Goal: Complete application form

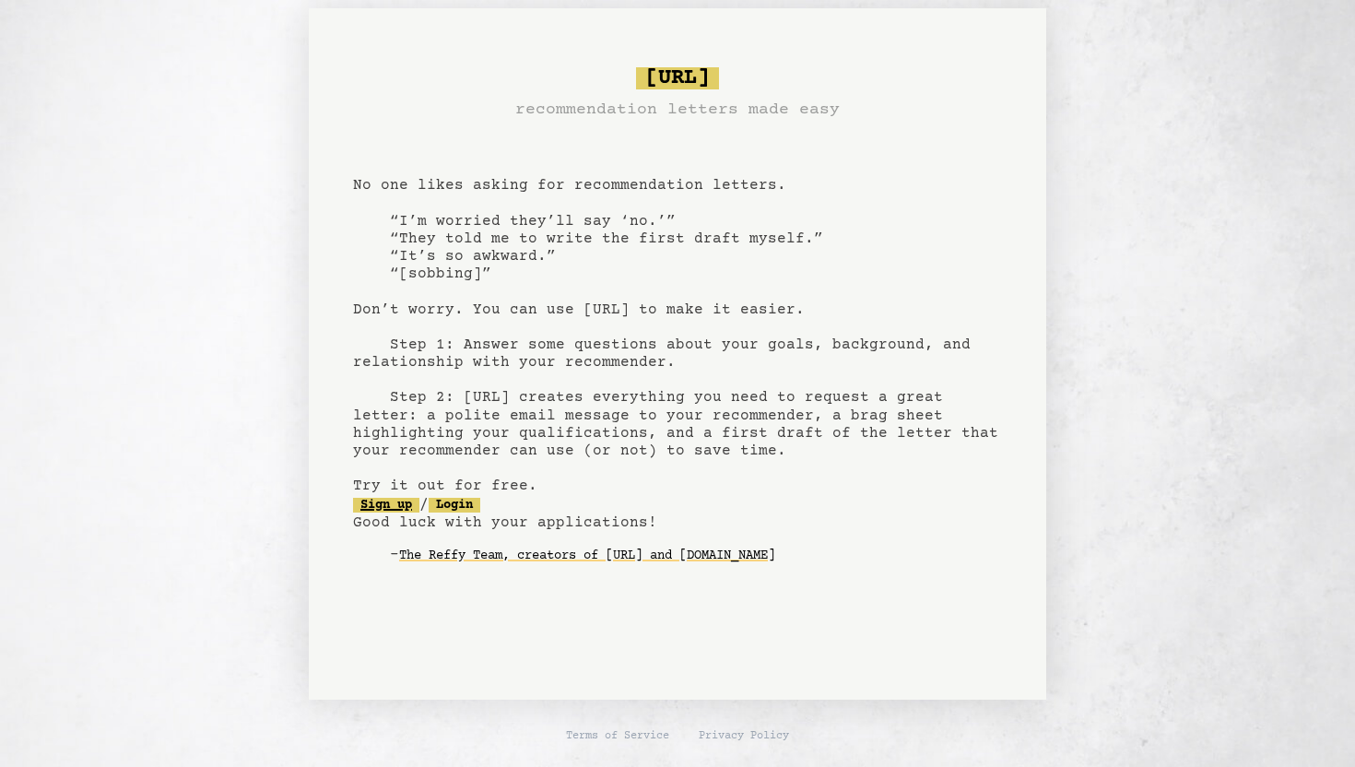
click at [414, 503] on link "Sign up" at bounding box center [386, 505] width 66 height 15
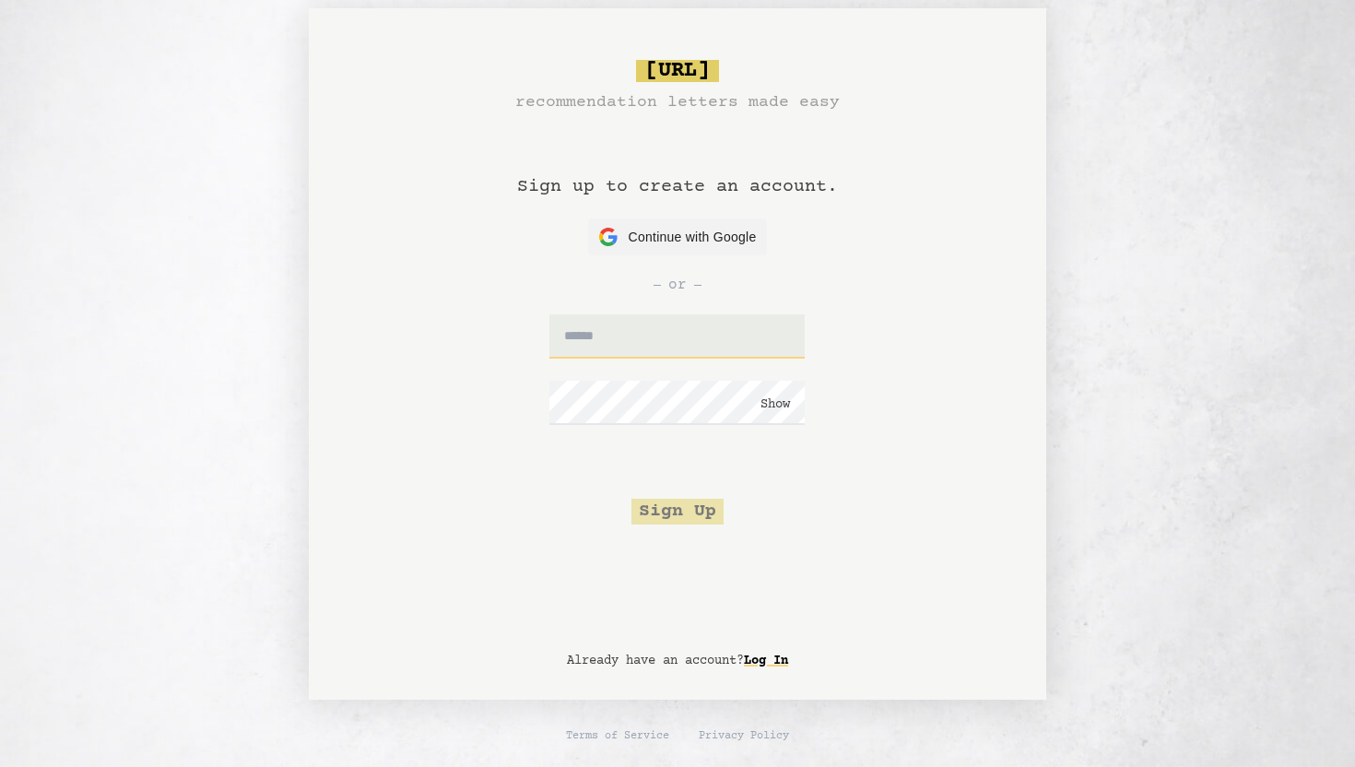
click at [638, 352] on input "text" at bounding box center [676, 336] width 255 height 44
click at [665, 242] on span "Continue with Google" at bounding box center [693, 237] width 128 height 19
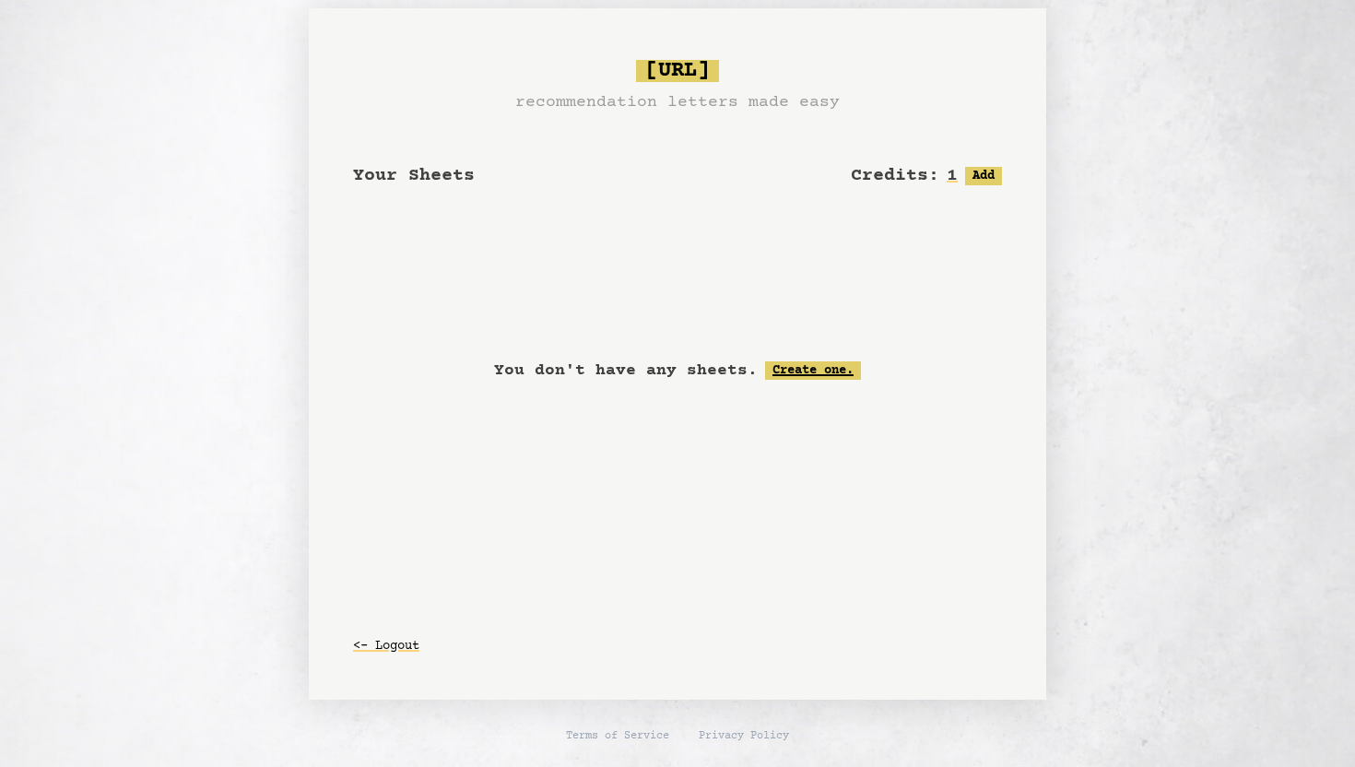
click at [785, 374] on link "Create one." at bounding box center [813, 370] width 96 height 18
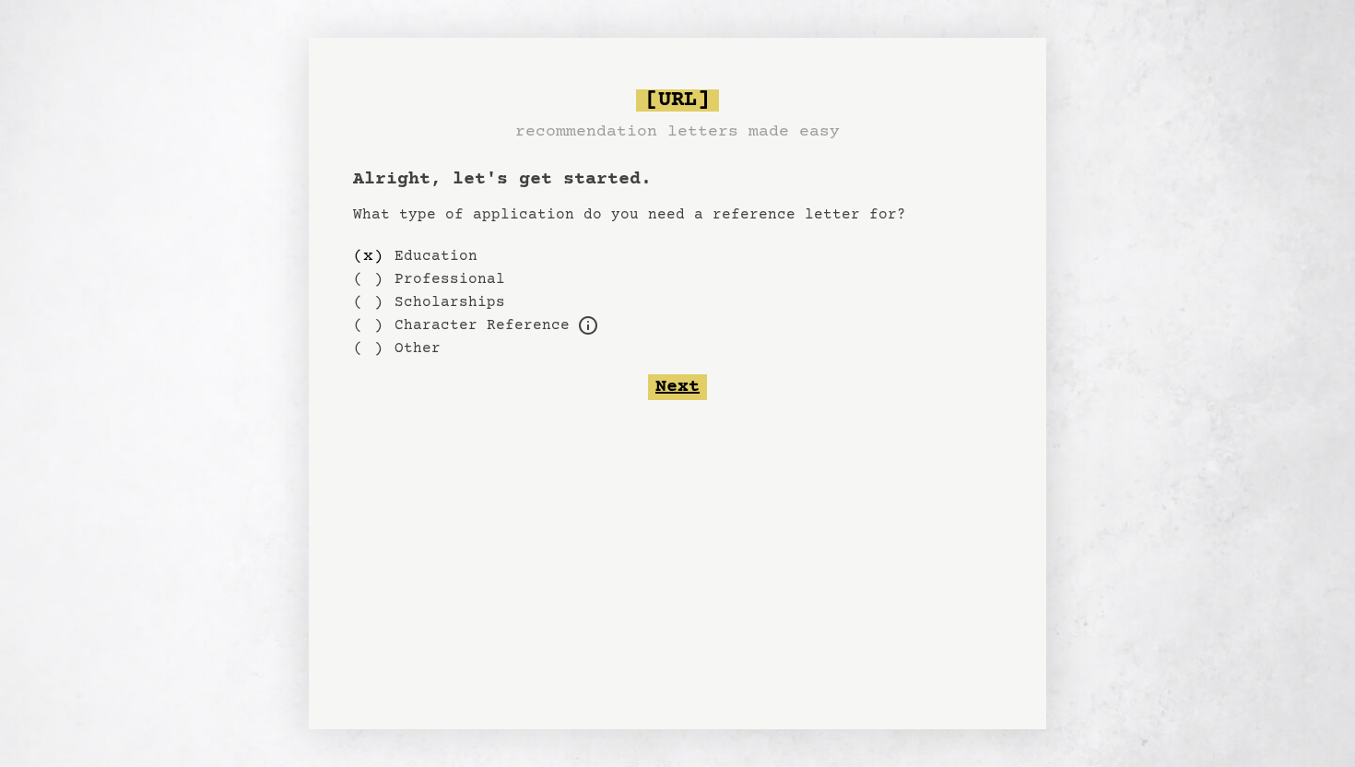
click at [685, 383] on button "Next" at bounding box center [677, 387] width 59 height 26
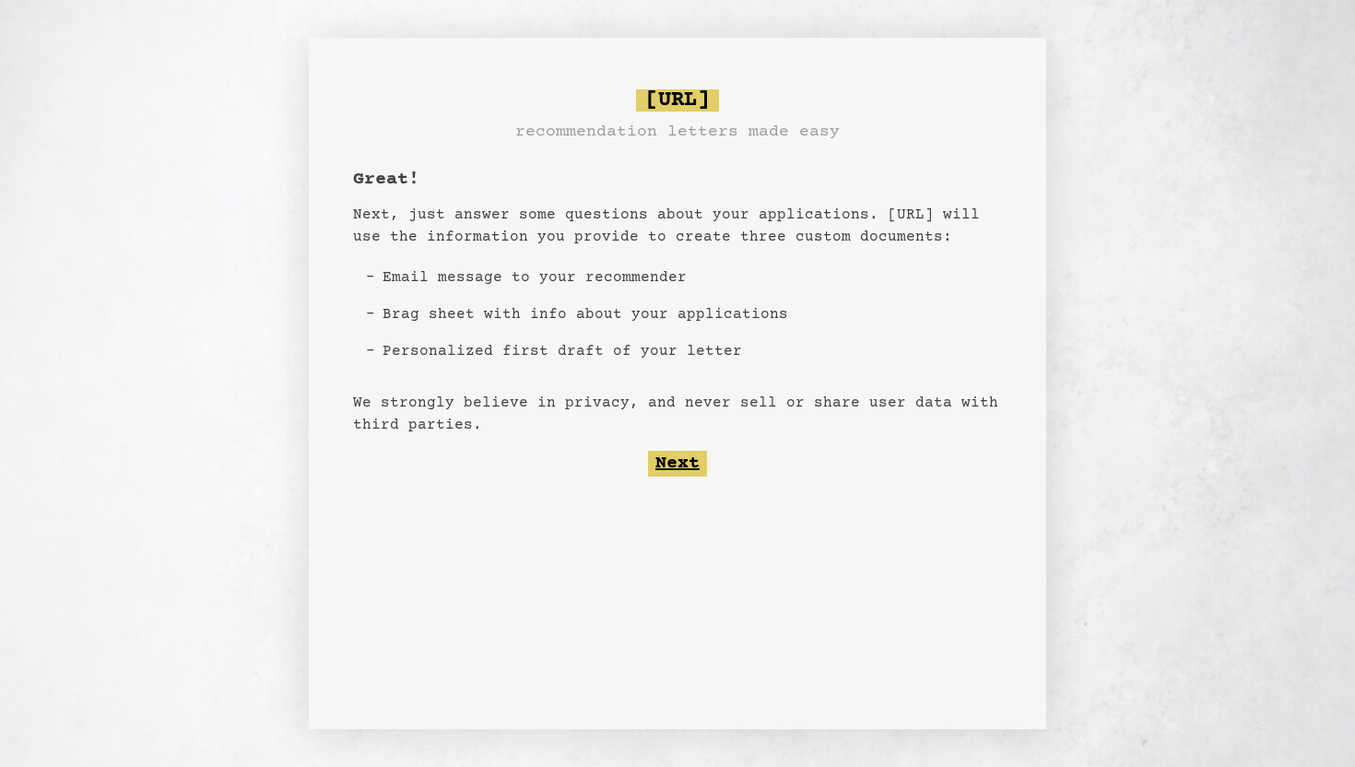
click at [680, 460] on button "Next" at bounding box center [677, 464] width 59 height 26
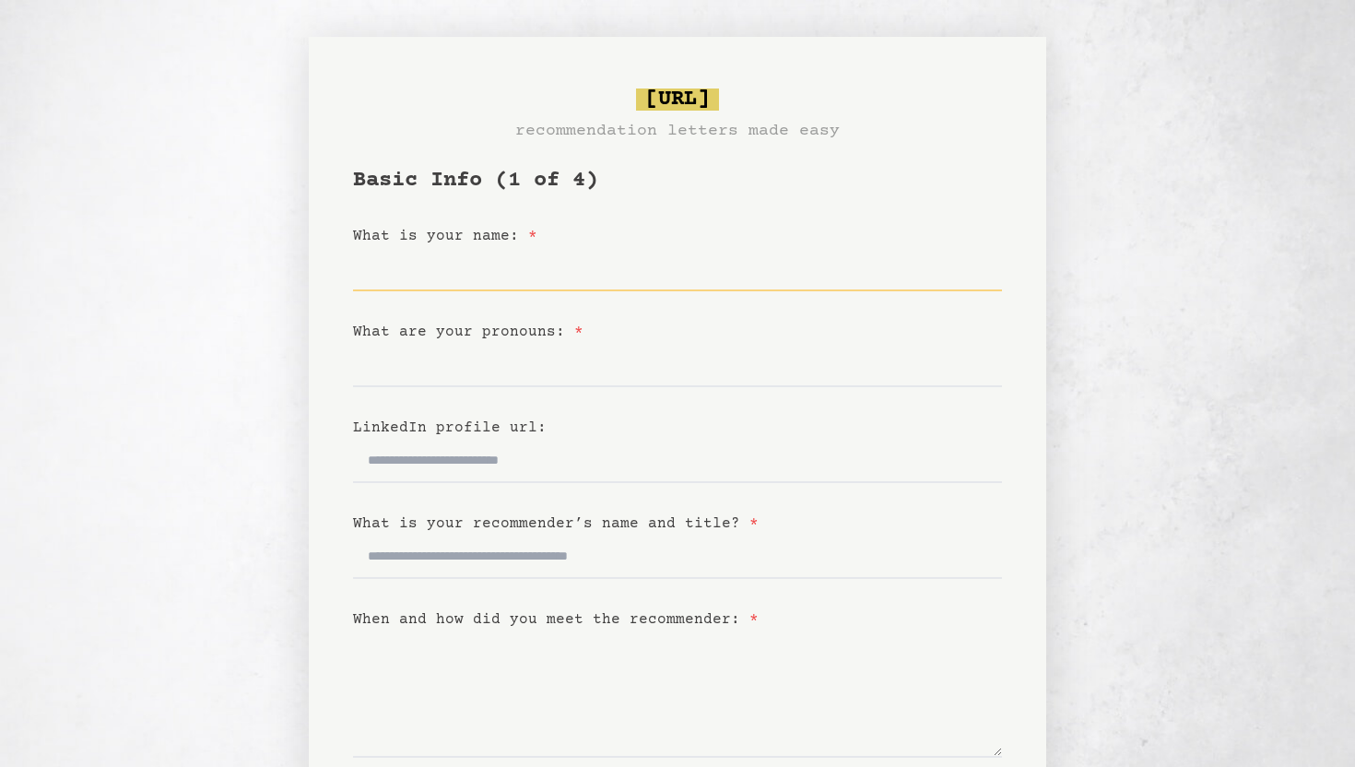
click at [442, 283] on input "What is your name: *" at bounding box center [677, 269] width 649 height 44
type input "**********"
click at [408, 381] on input "What are your pronouns: *" at bounding box center [677, 365] width 649 height 44
type input "*******"
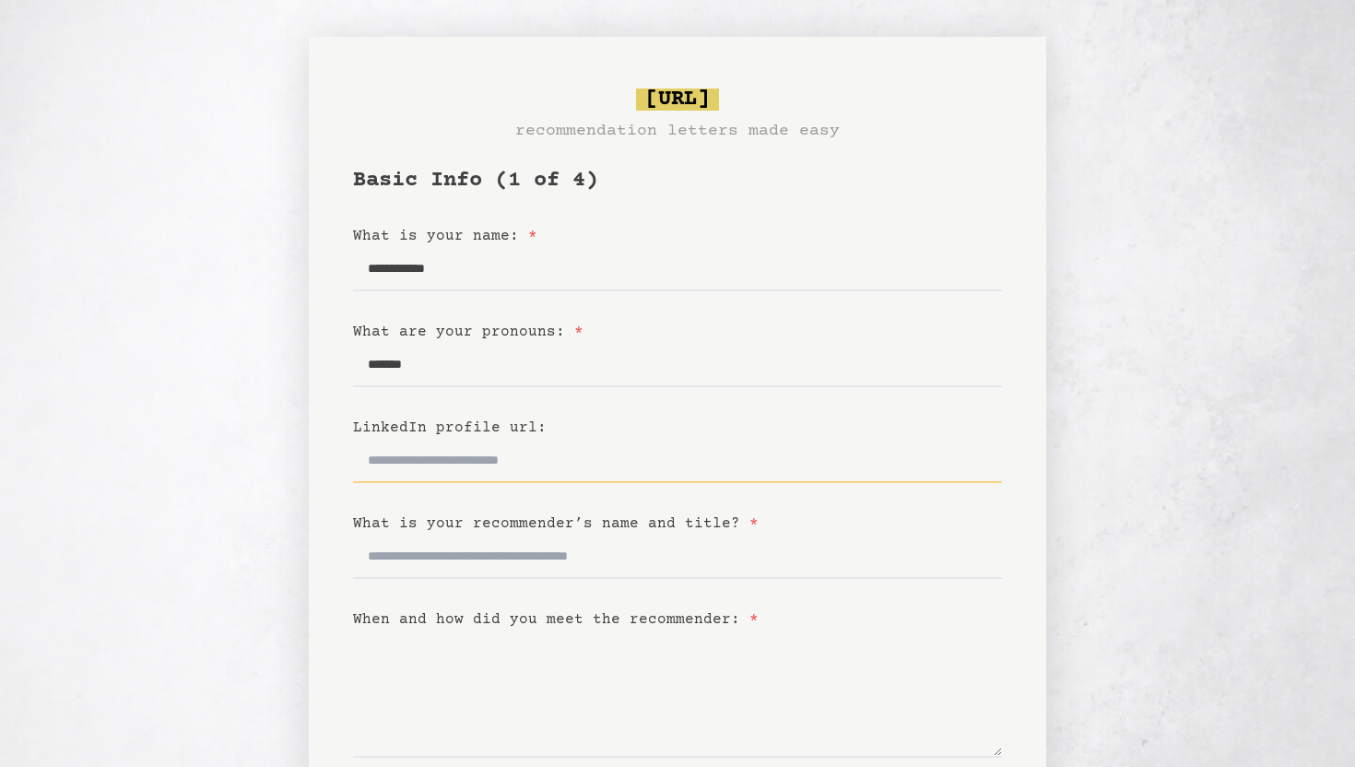
click at [449, 467] on input "LinkedIn profile url:" at bounding box center [677, 461] width 649 height 44
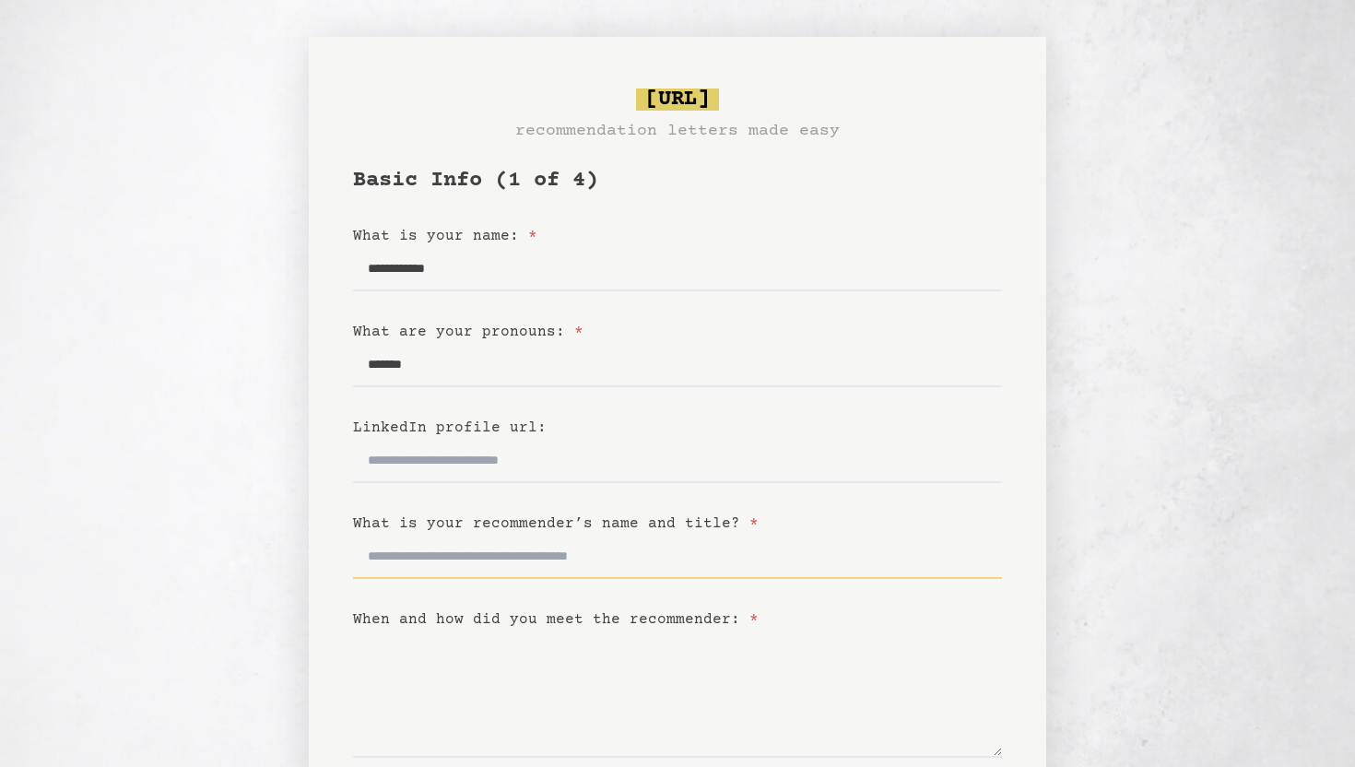
click at [444, 558] on input "What is your recommender’s name and title? *" at bounding box center [677, 557] width 649 height 44
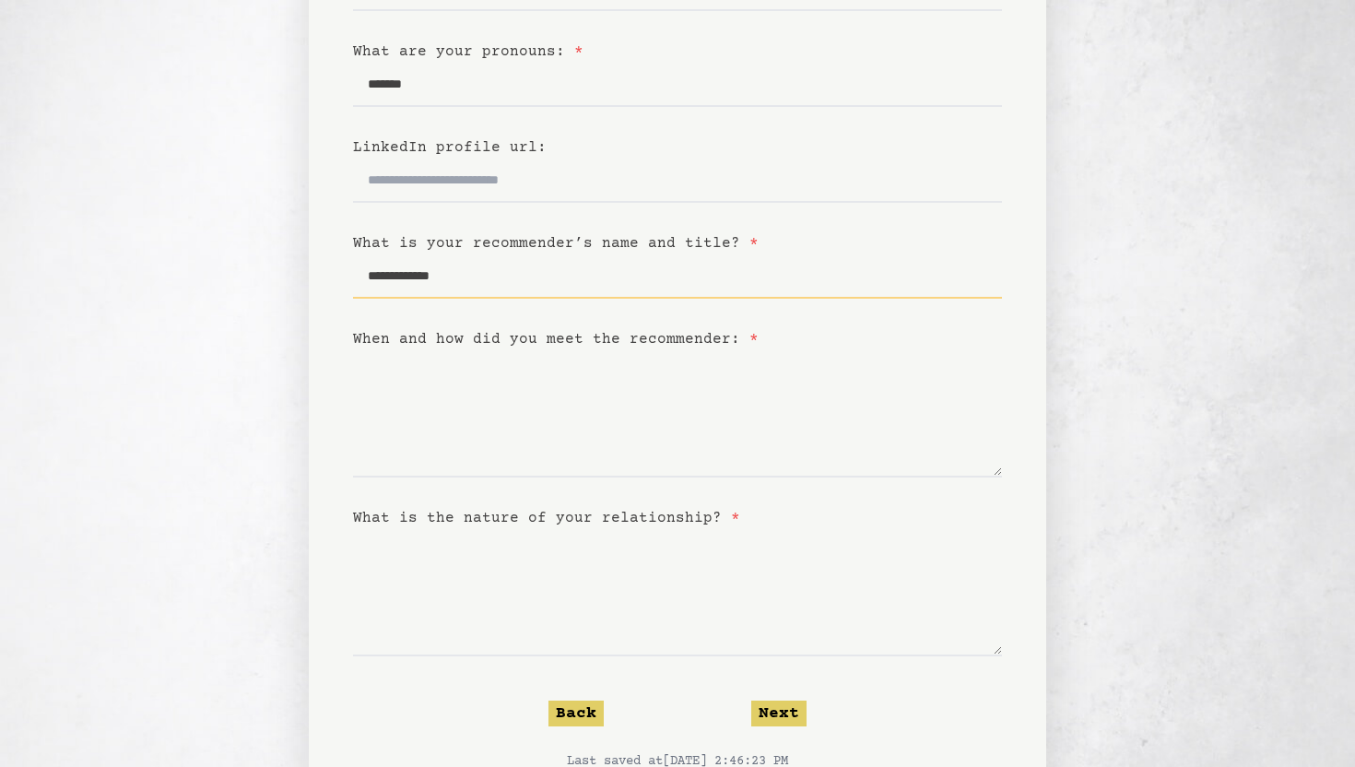
scroll to position [282, 0]
type input "**********"
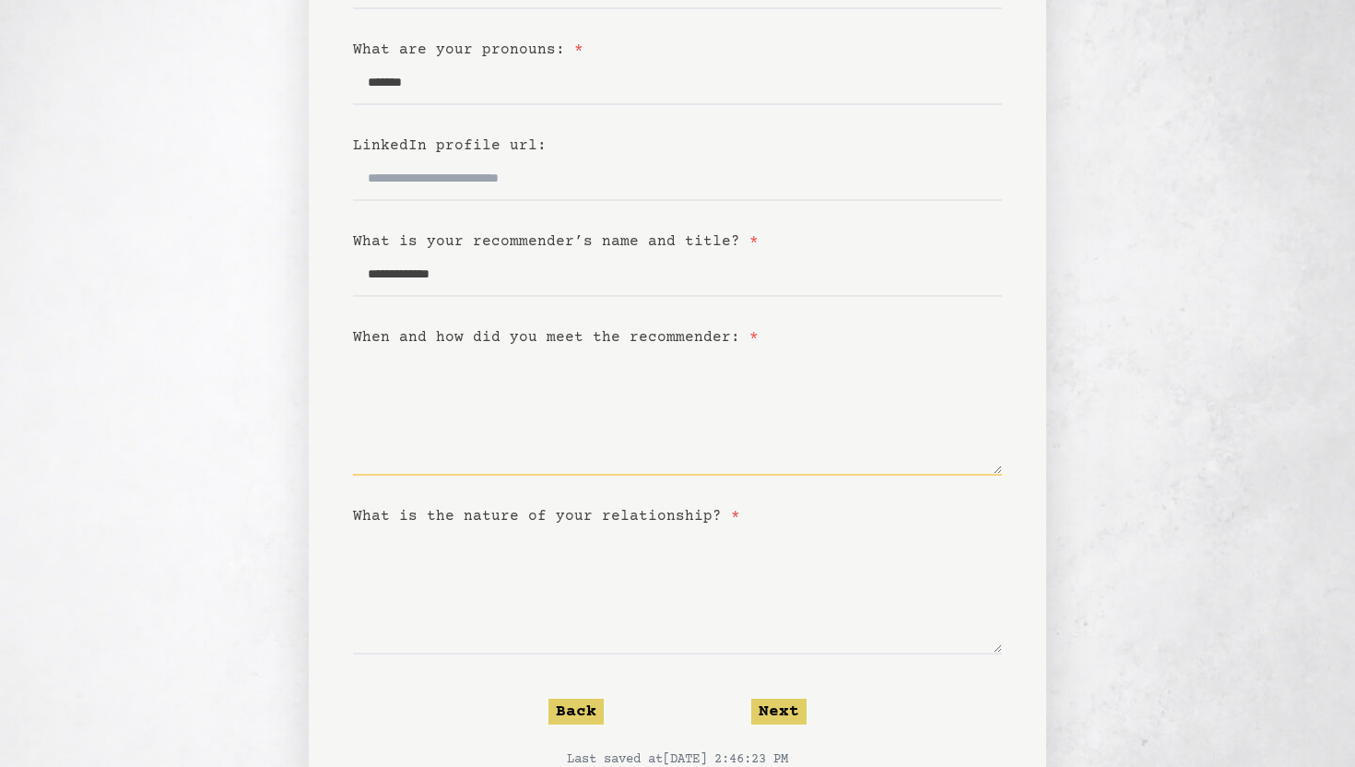
click at [442, 436] on textarea "When and how did you meet the recommender: *" at bounding box center [677, 411] width 649 height 127
type textarea "*"
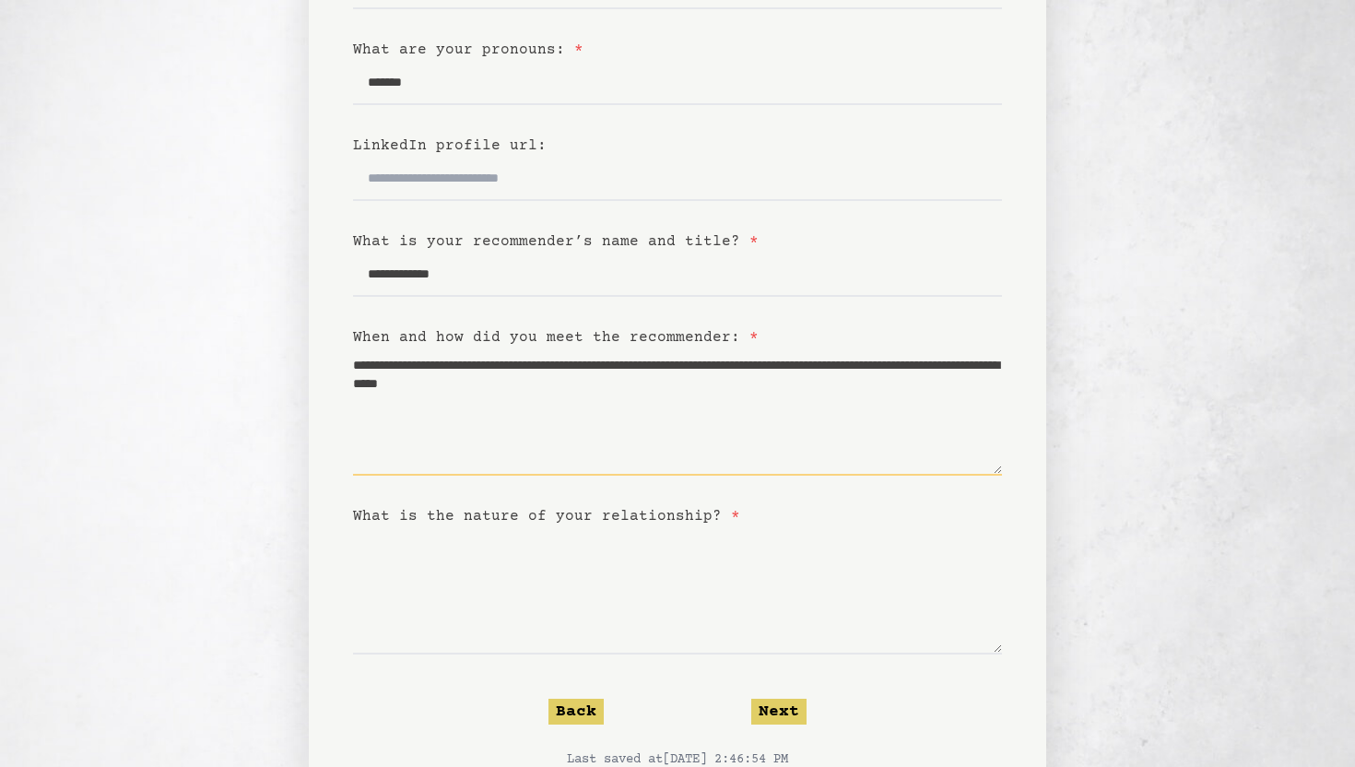
type textarea "**********"
click at [600, 623] on textarea "What is the nature of your relationship? *" at bounding box center [677, 590] width 649 height 127
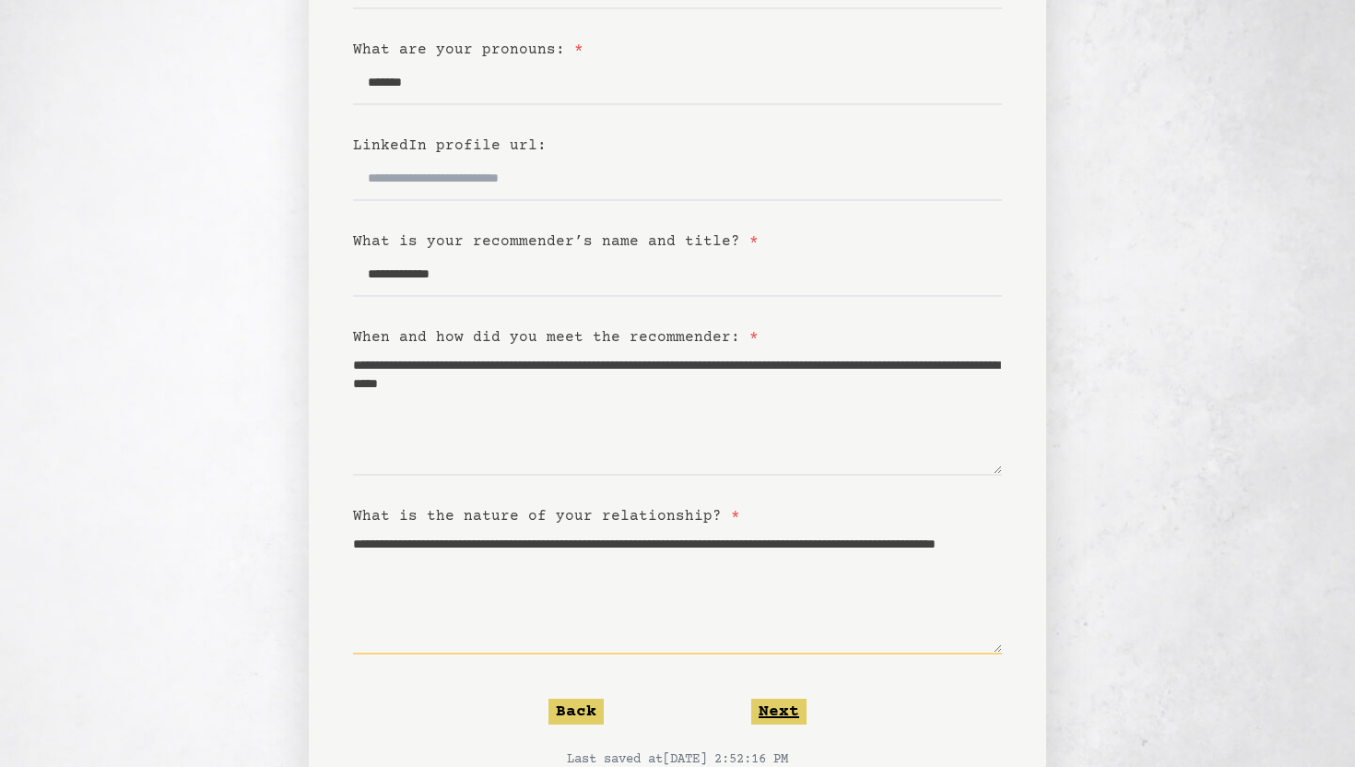
type textarea "**********"
click at [756, 718] on button "Next" at bounding box center [778, 712] width 55 height 26
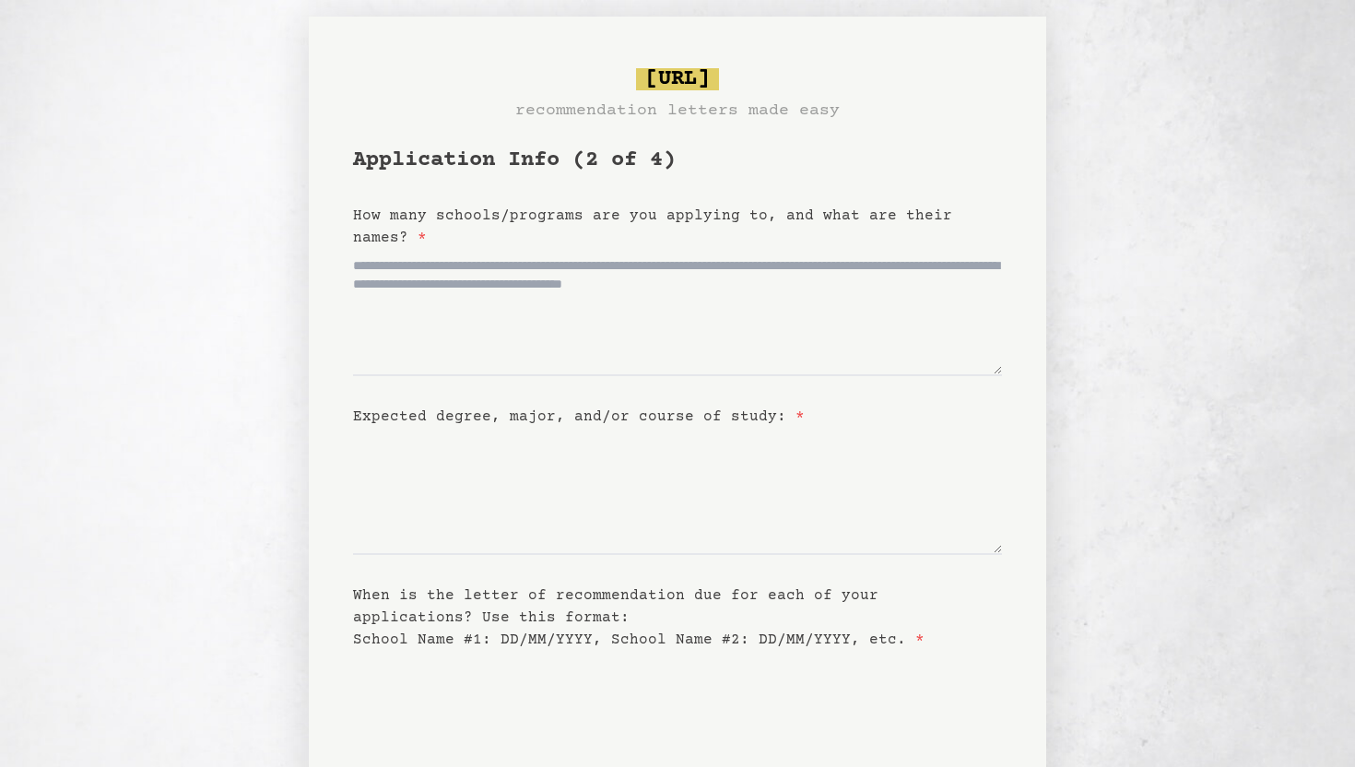
scroll to position [0, 0]
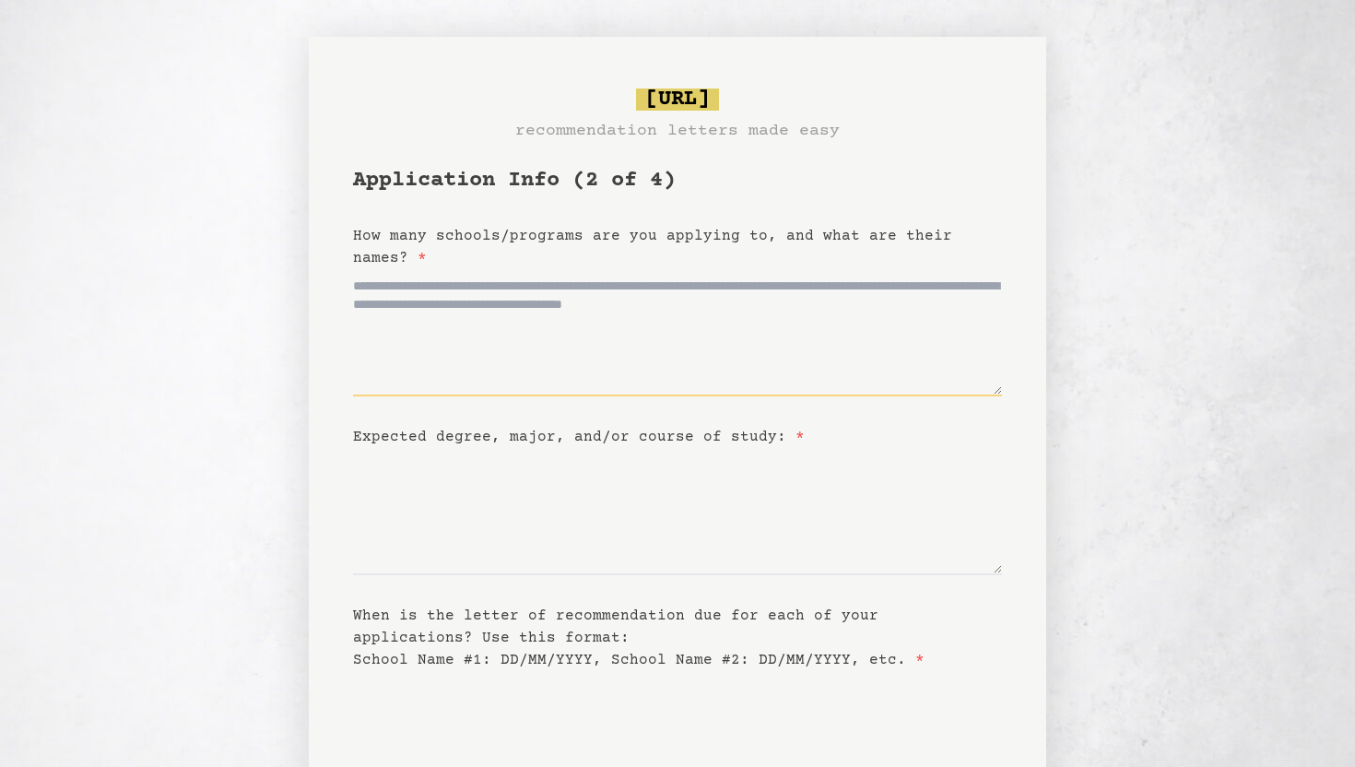
click at [608, 321] on textarea "How many schools/programs are you applying to, and what are their names? *" at bounding box center [677, 332] width 649 height 127
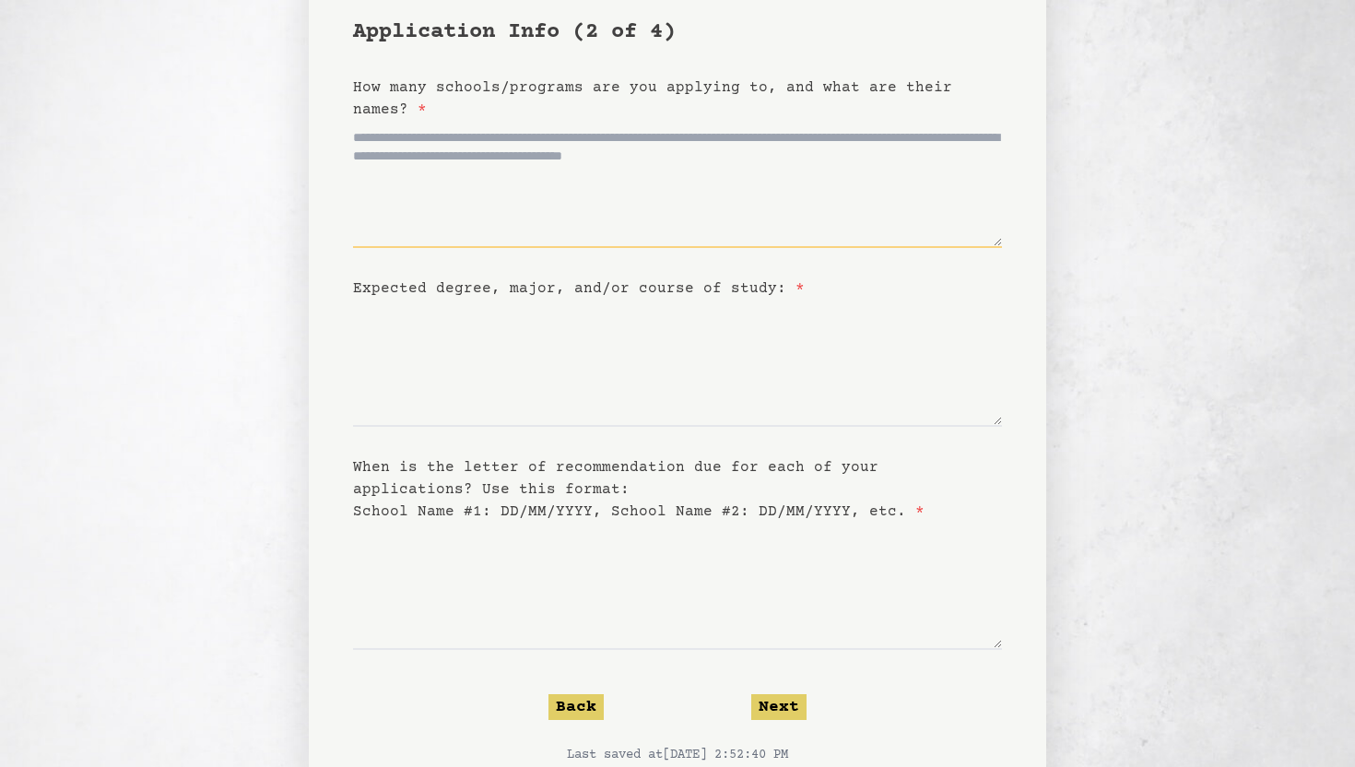
scroll to position [150, 0]
click at [782, 695] on button "Next" at bounding box center [778, 705] width 55 height 26
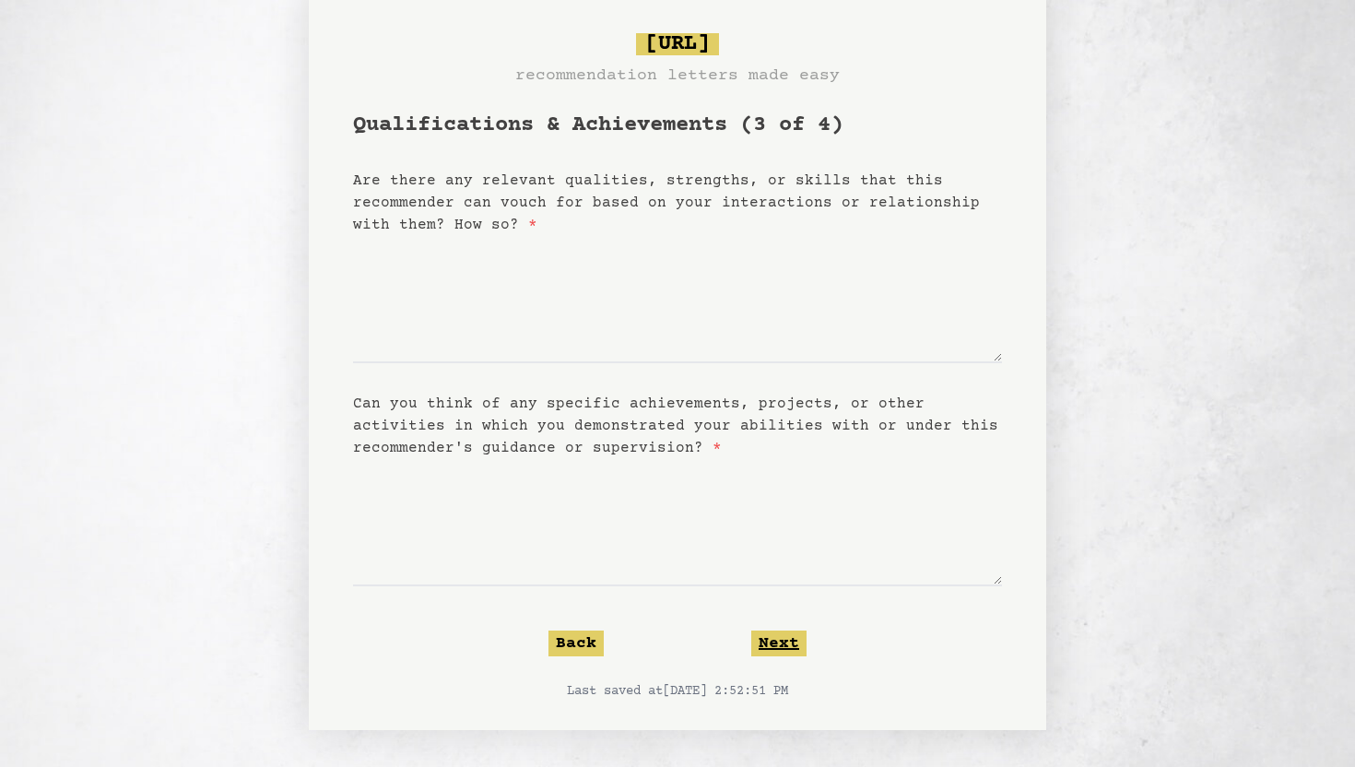
scroll to position [0, 0]
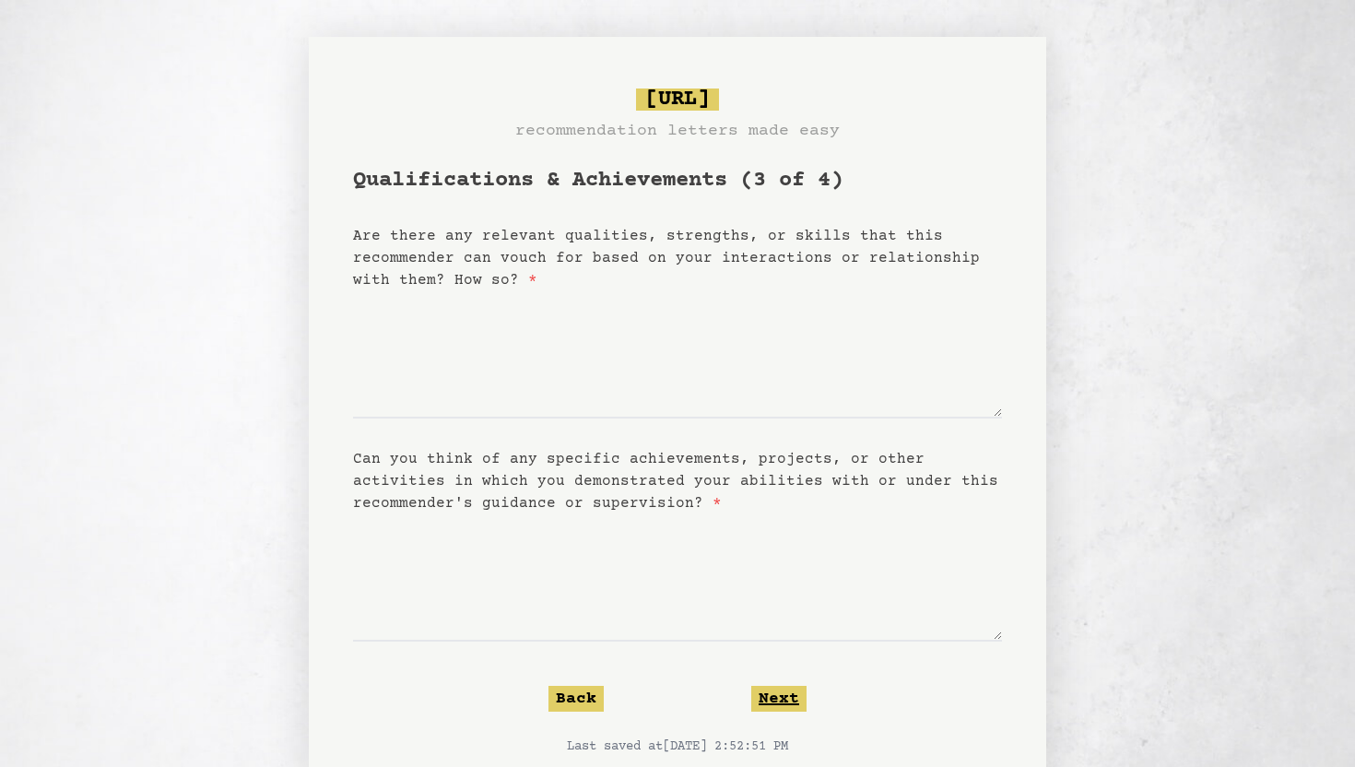
click at [776, 709] on button "Next" at bounding box center [778, 699] width 55 height 26
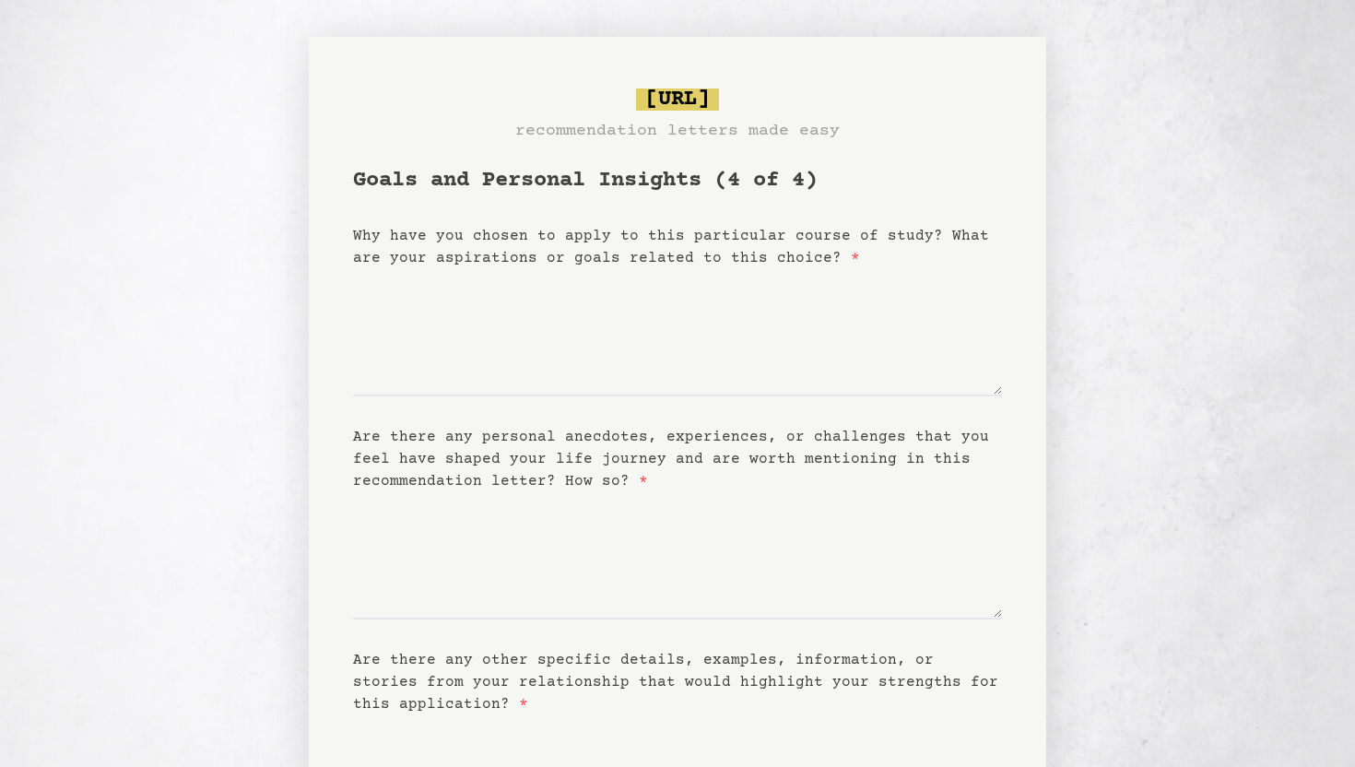
scroll to position [256, 0]
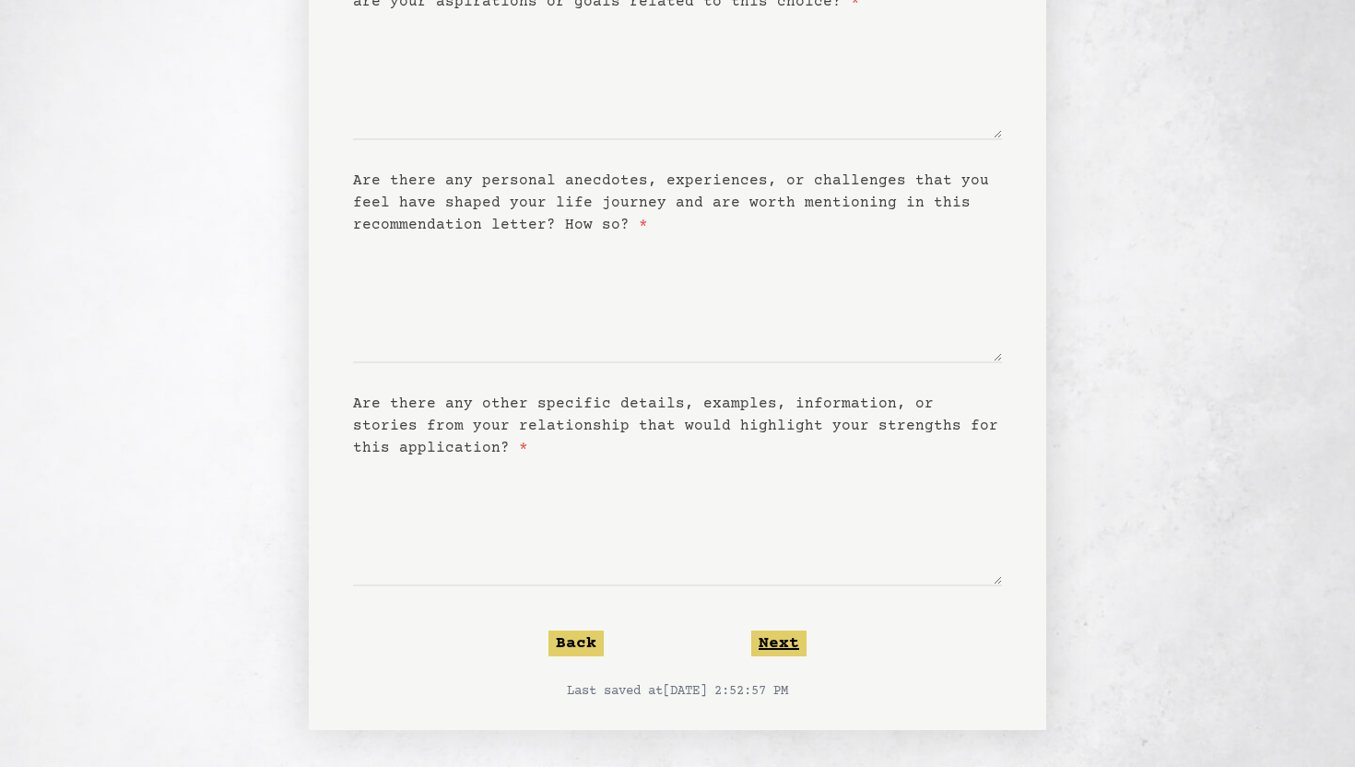
click at [767, 644] on button "Next" at bounding box center [778, 644] width 55 height 26
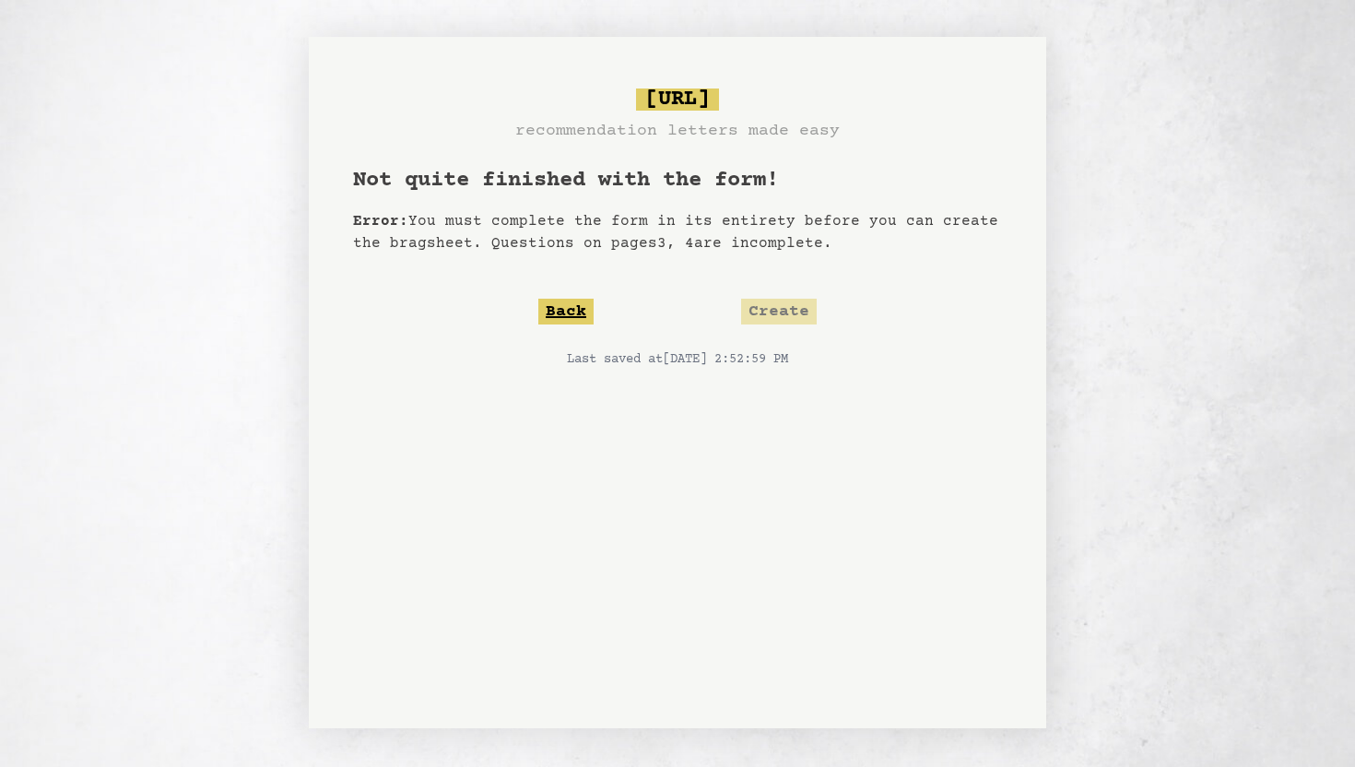
click at [584, 320] on button "Back" at bounding box center [565, 312] width 55 height 26
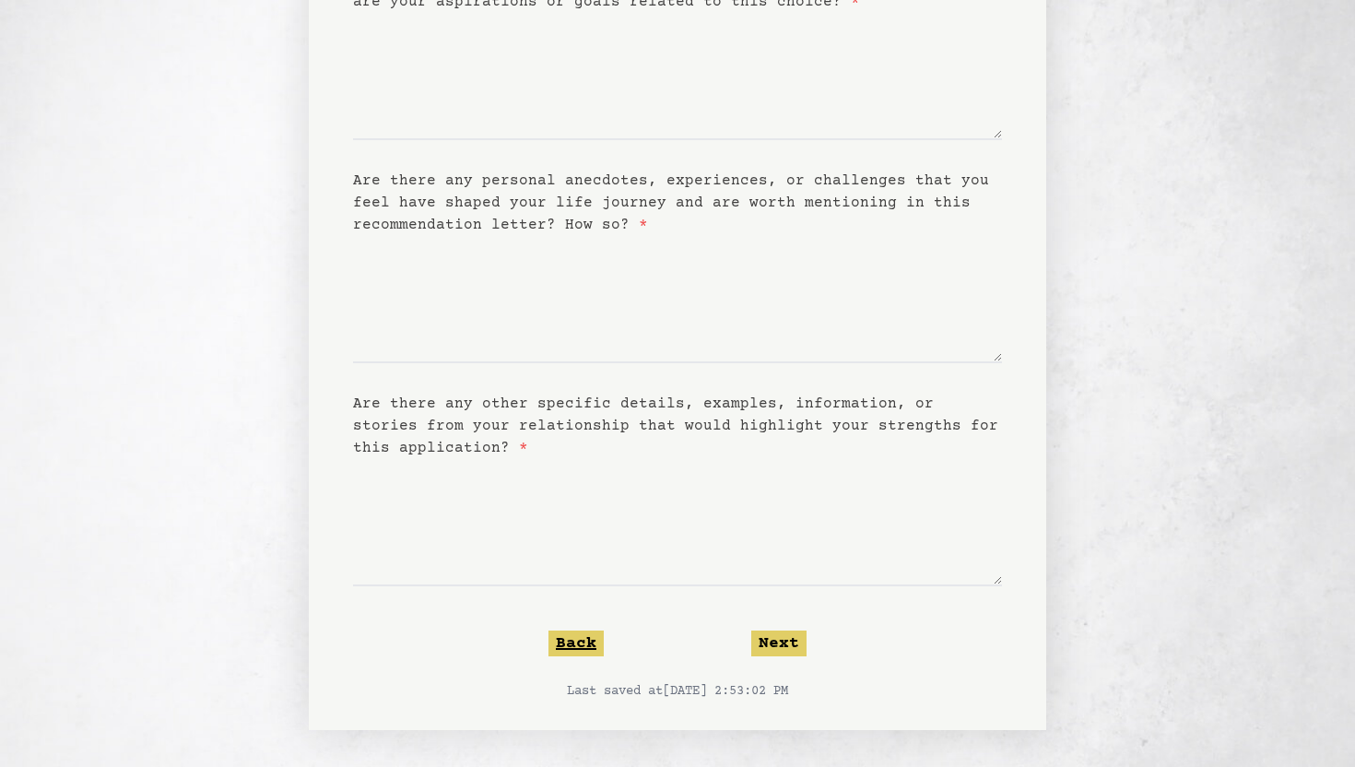
click at [570, 649] on button "Back" at bounding box center [575, 644] width 55 height 26
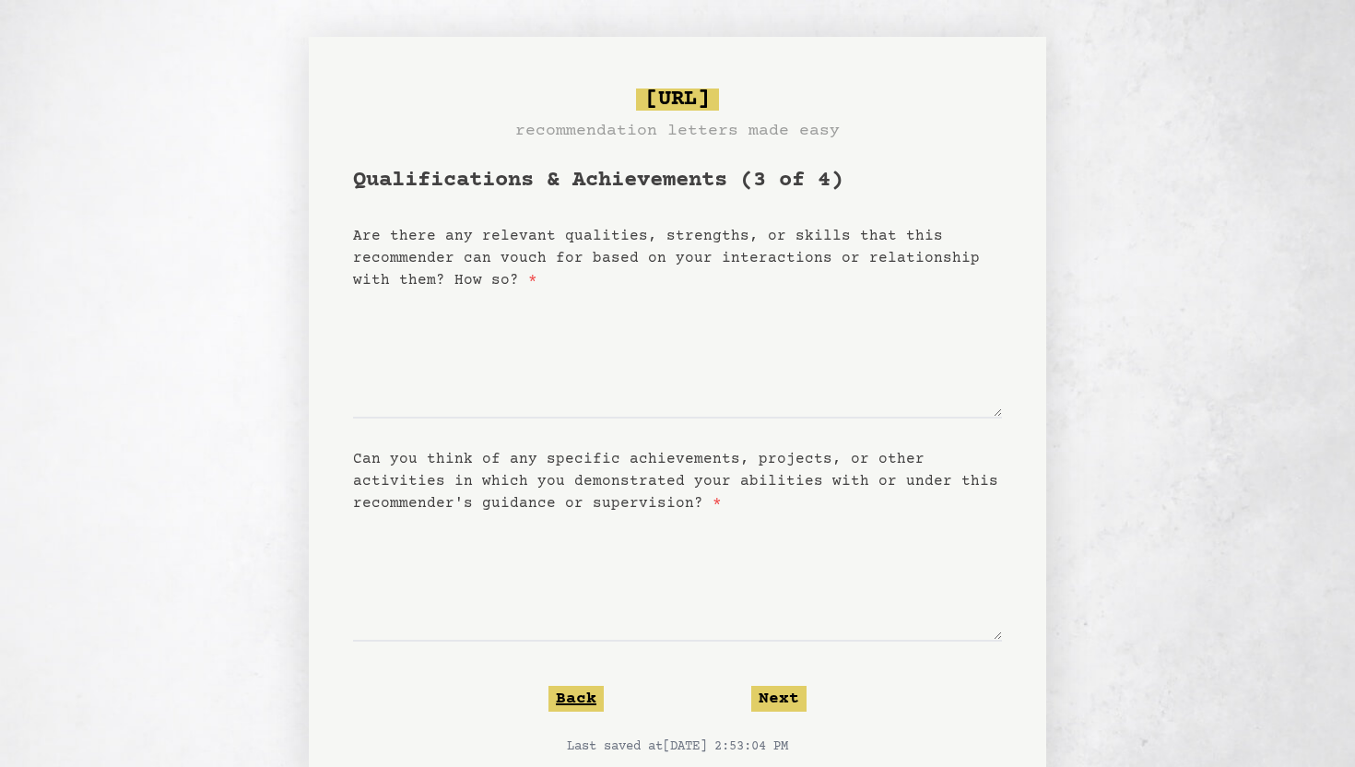
click at [586, 686] on button "Back" at bounding box center [575, 699] width 55 height 26
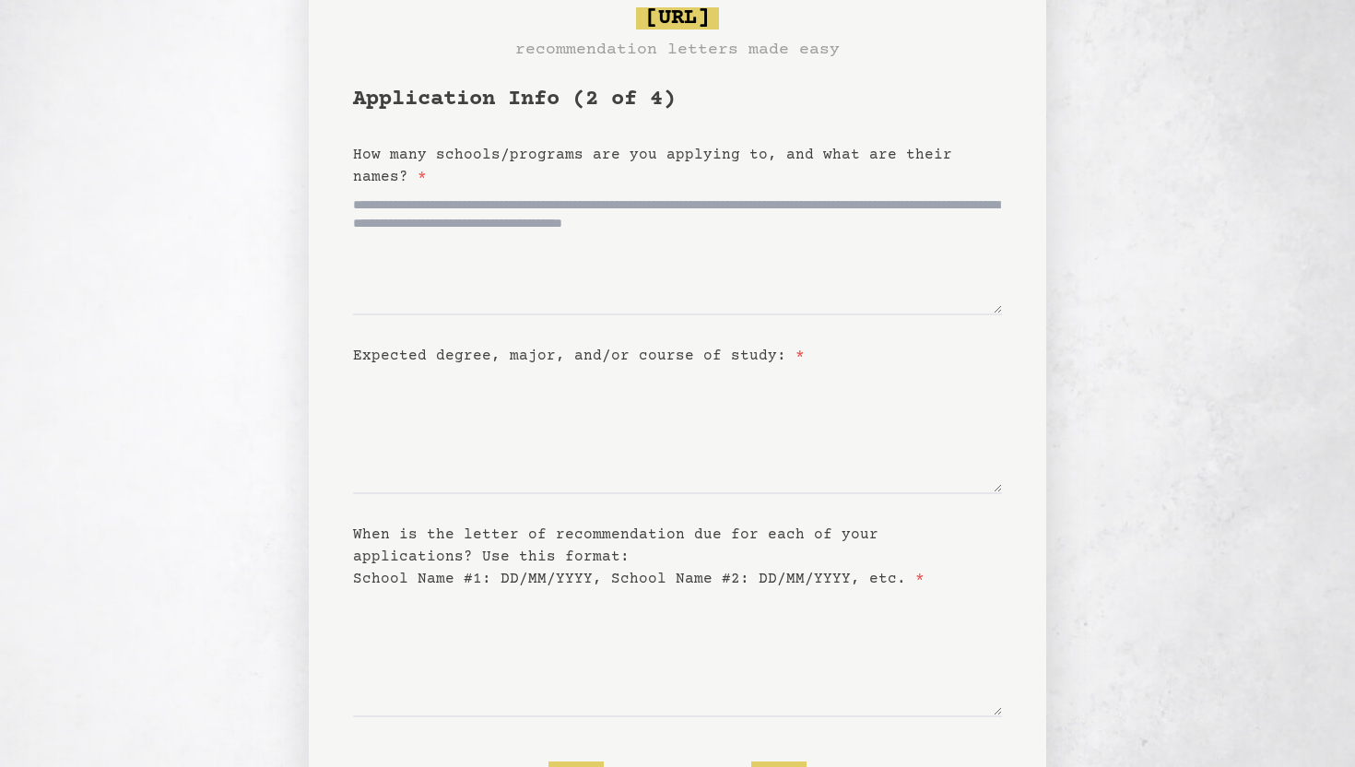
scroll to position [128, 0]
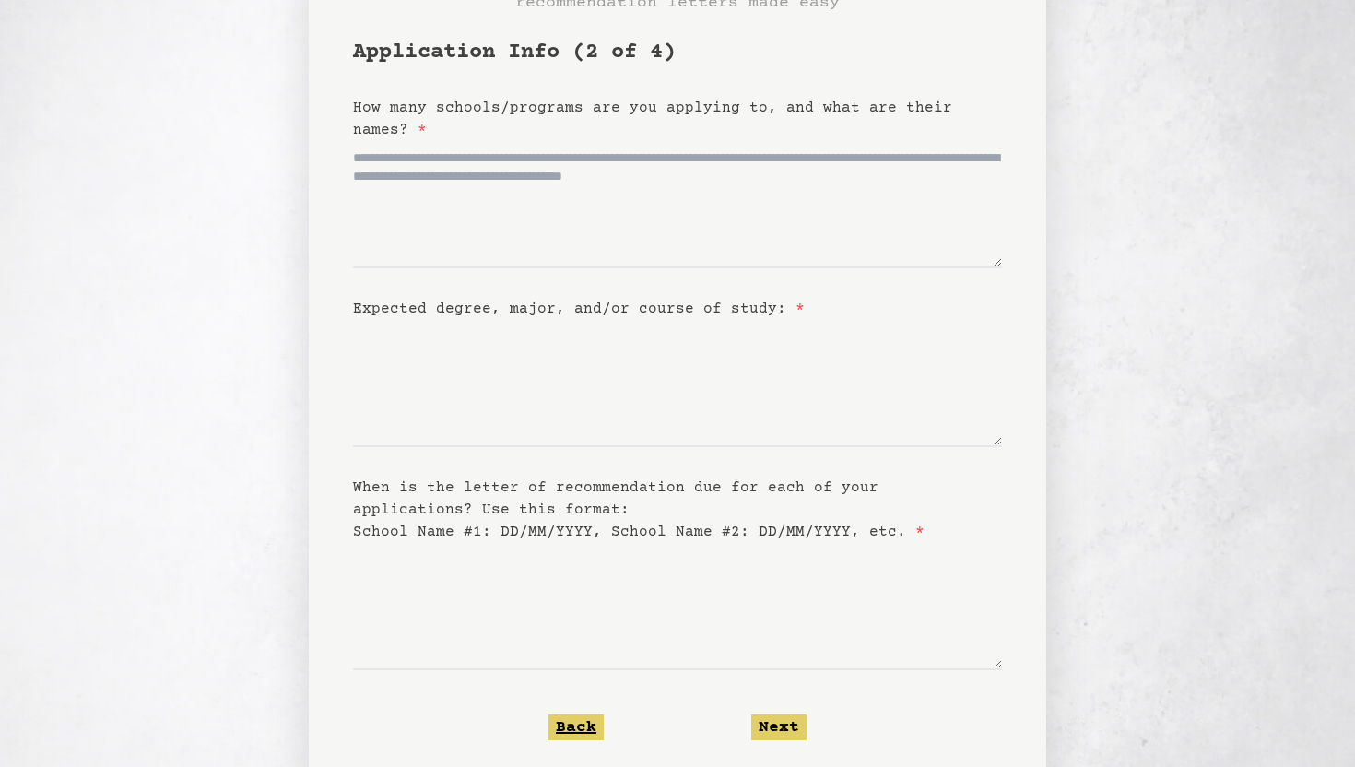
click at [575, 719] on button "Back" at bounding box center [575, 727] width 55 height 26
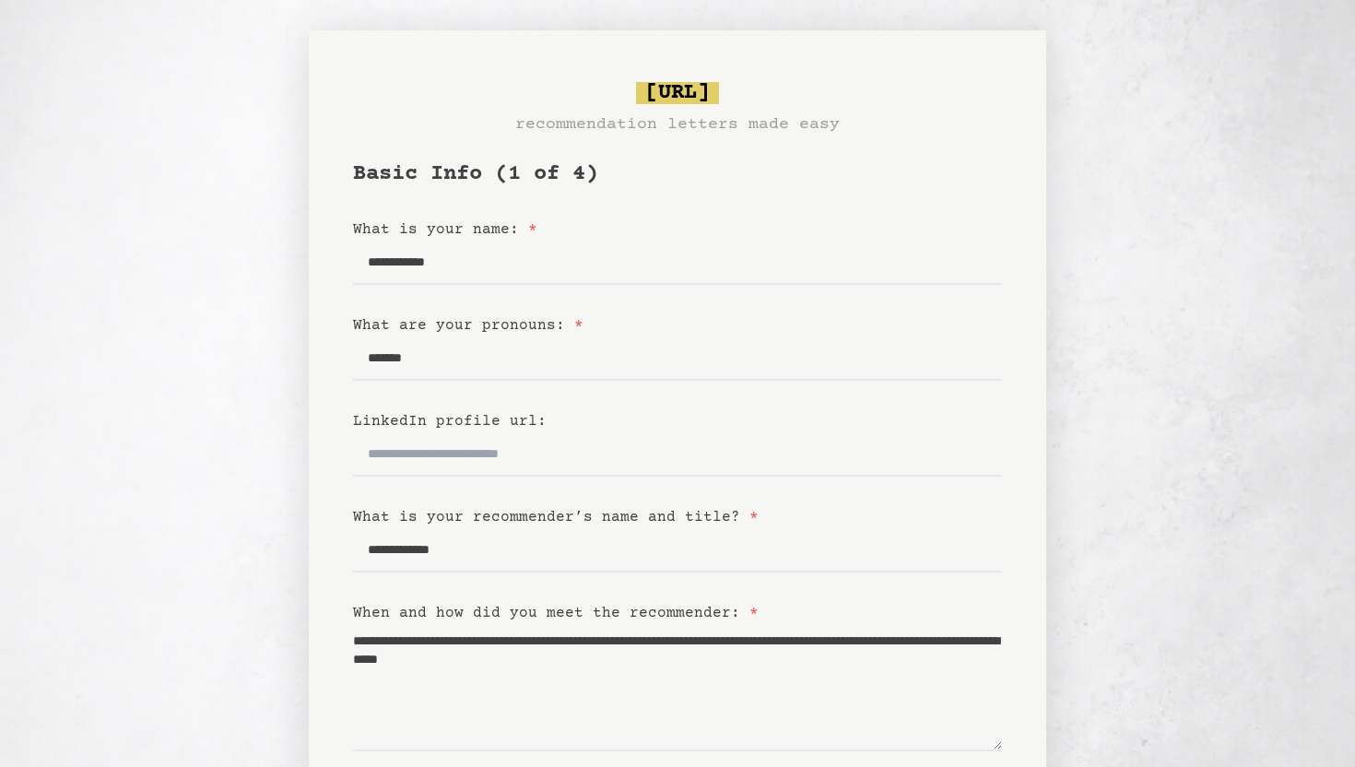
scroll to position [0, 0]
